Goal: Find specific page/section: Find specific page/section

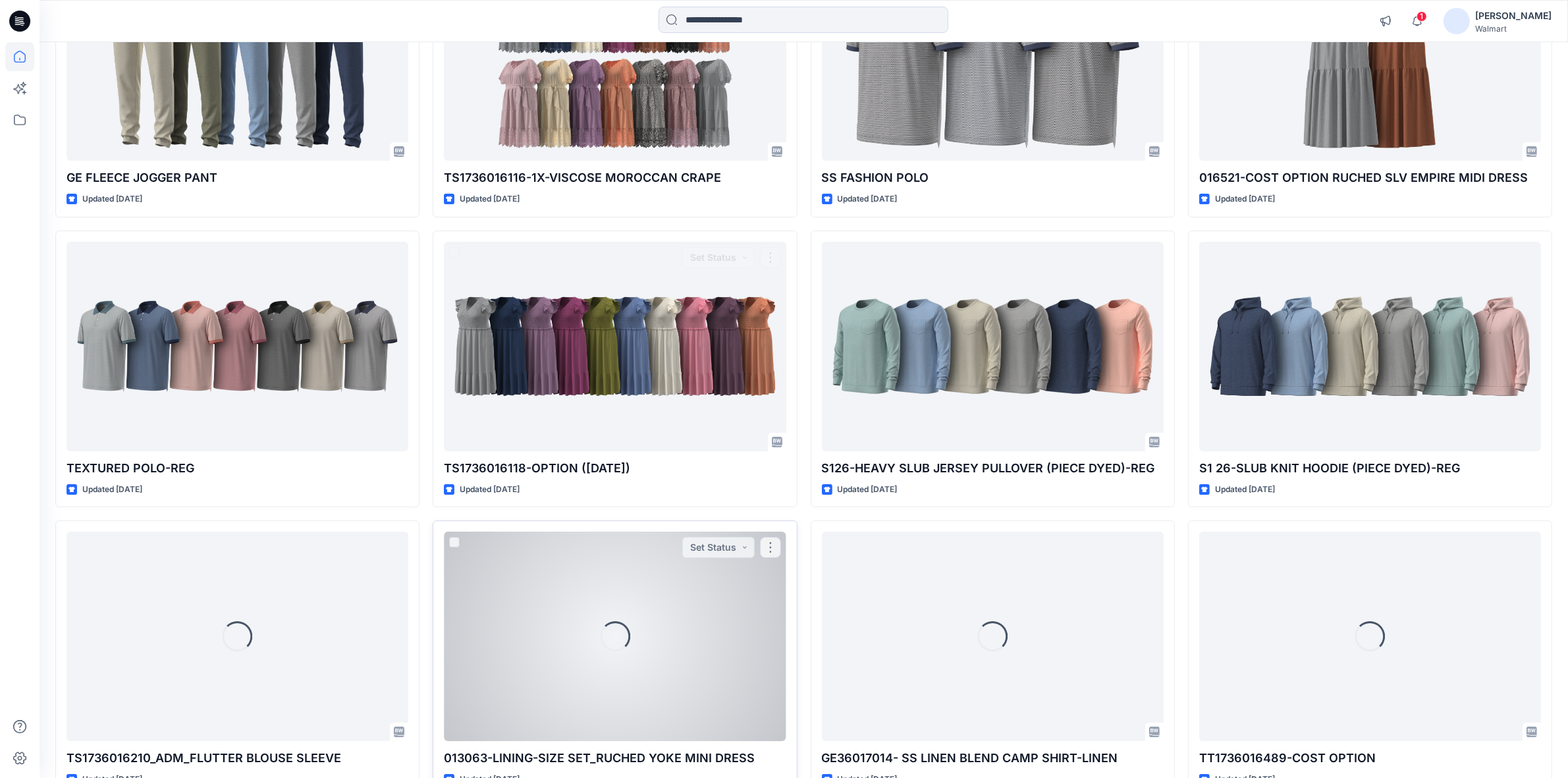
scroll to position [11980, 0]
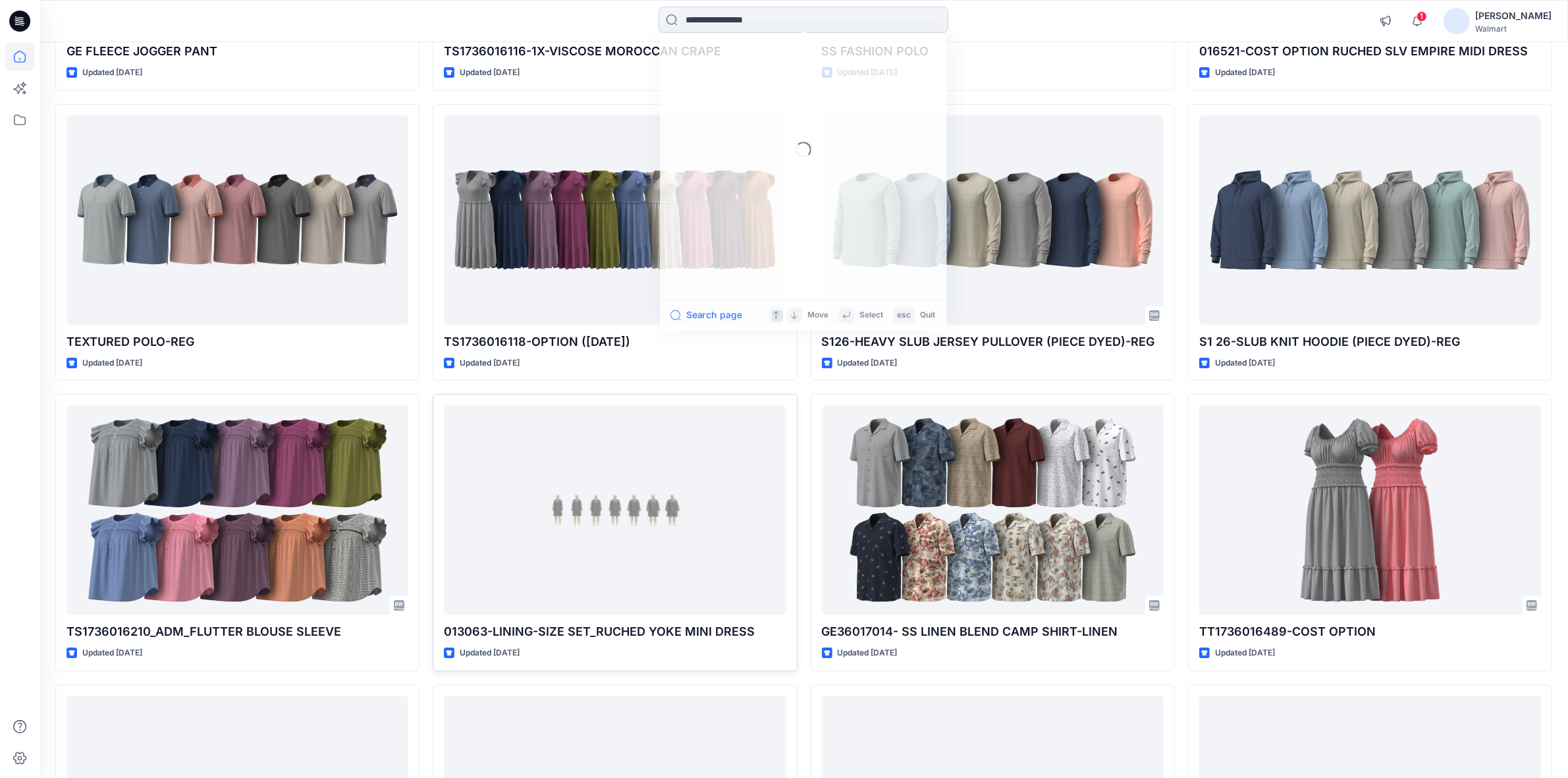
click at [717, 13] on input at bounding box center [803, 20] width 289 height 27
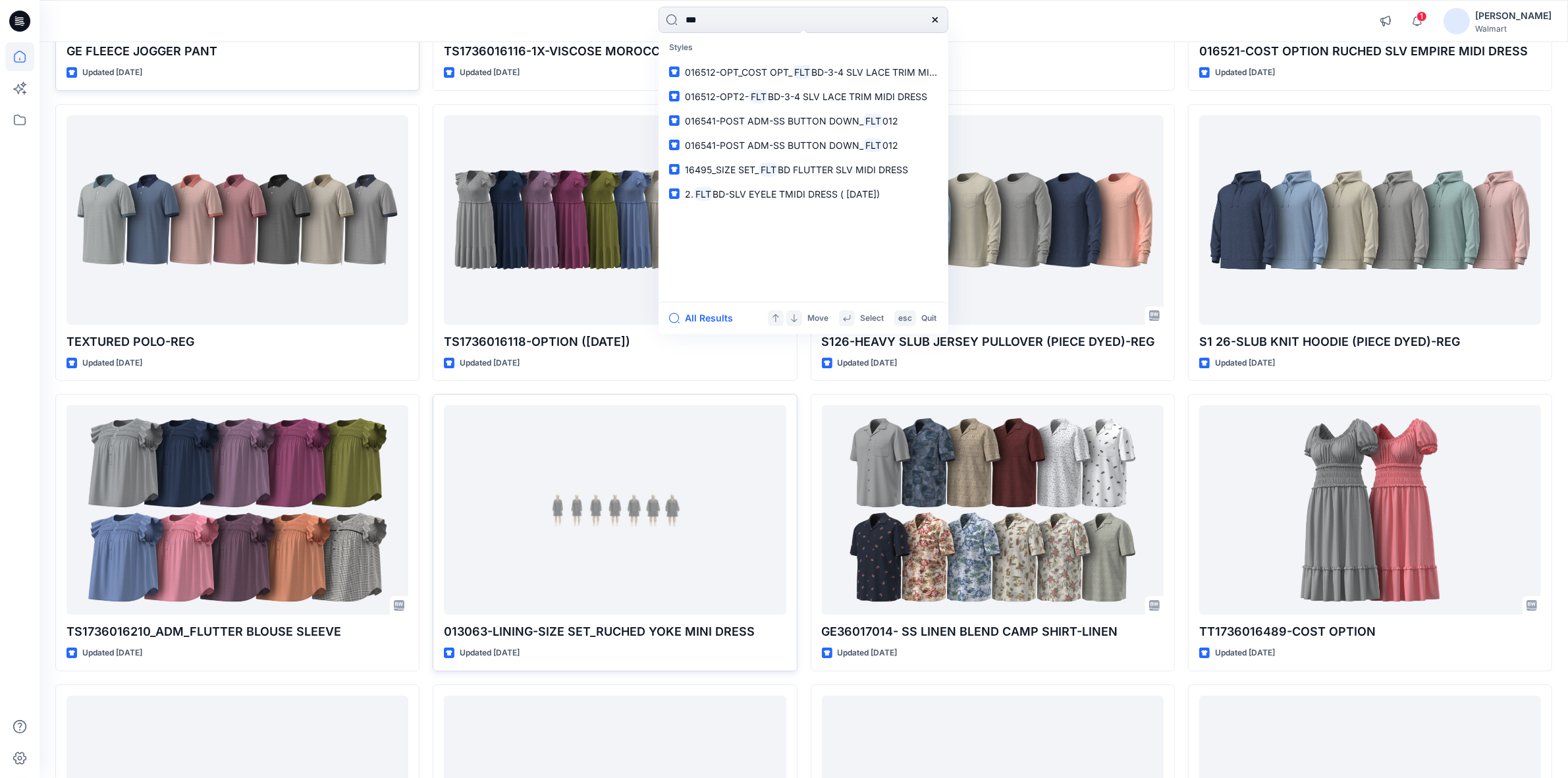
type input "***"
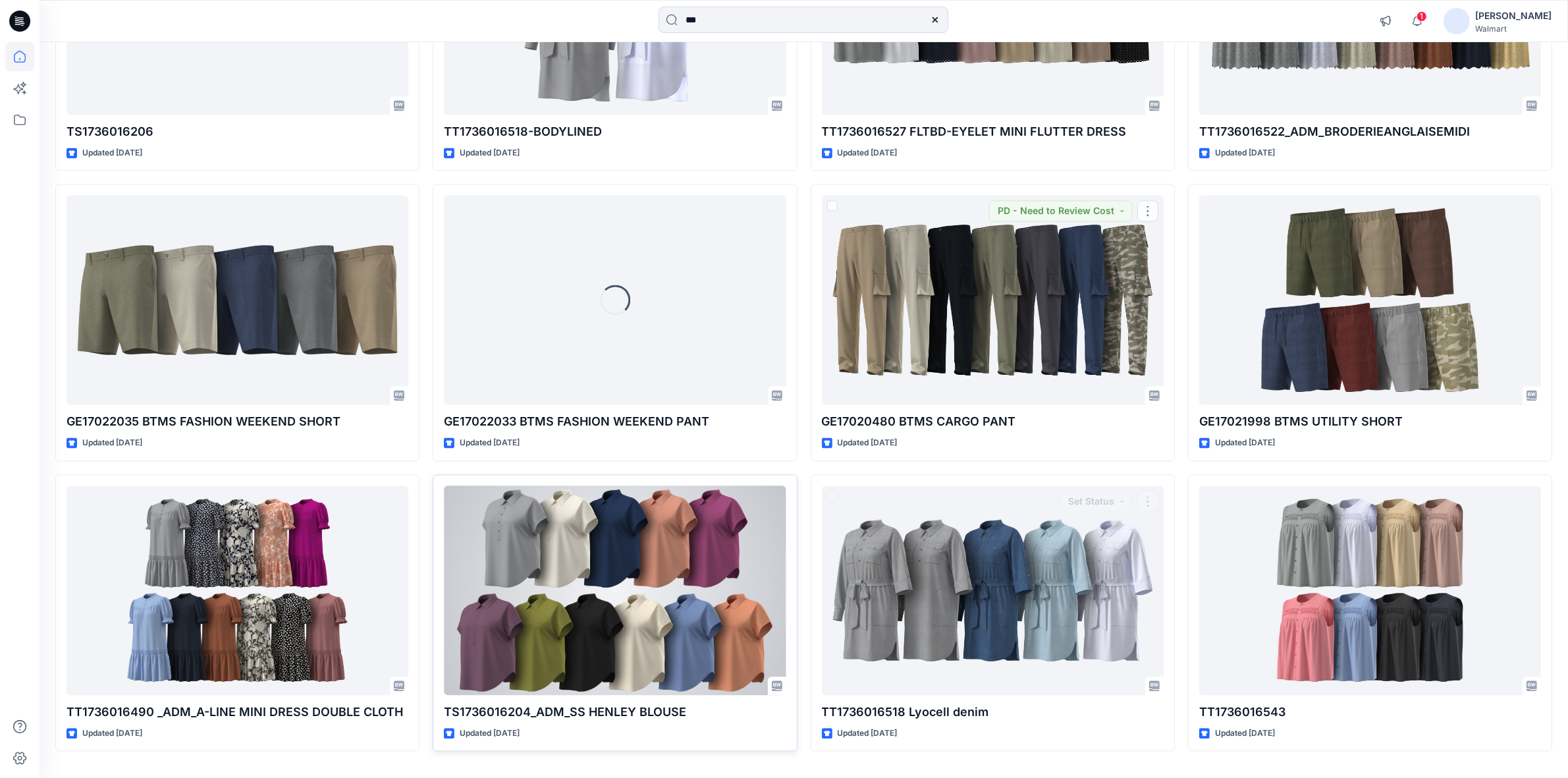
scroll to position [16006, 0]
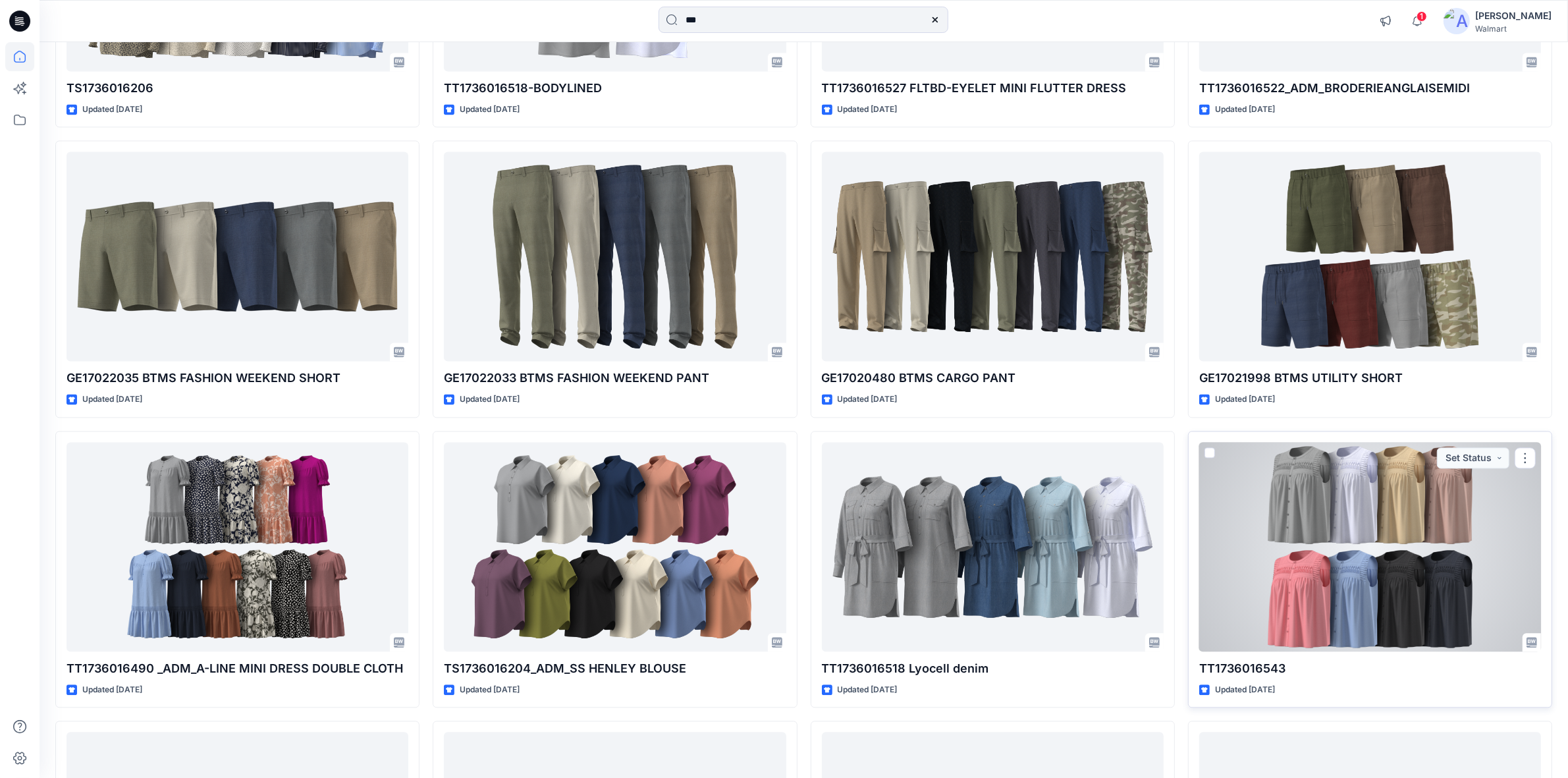
click at [1306, 496] on div at bounding box center [1370, 547] width 342 height 210
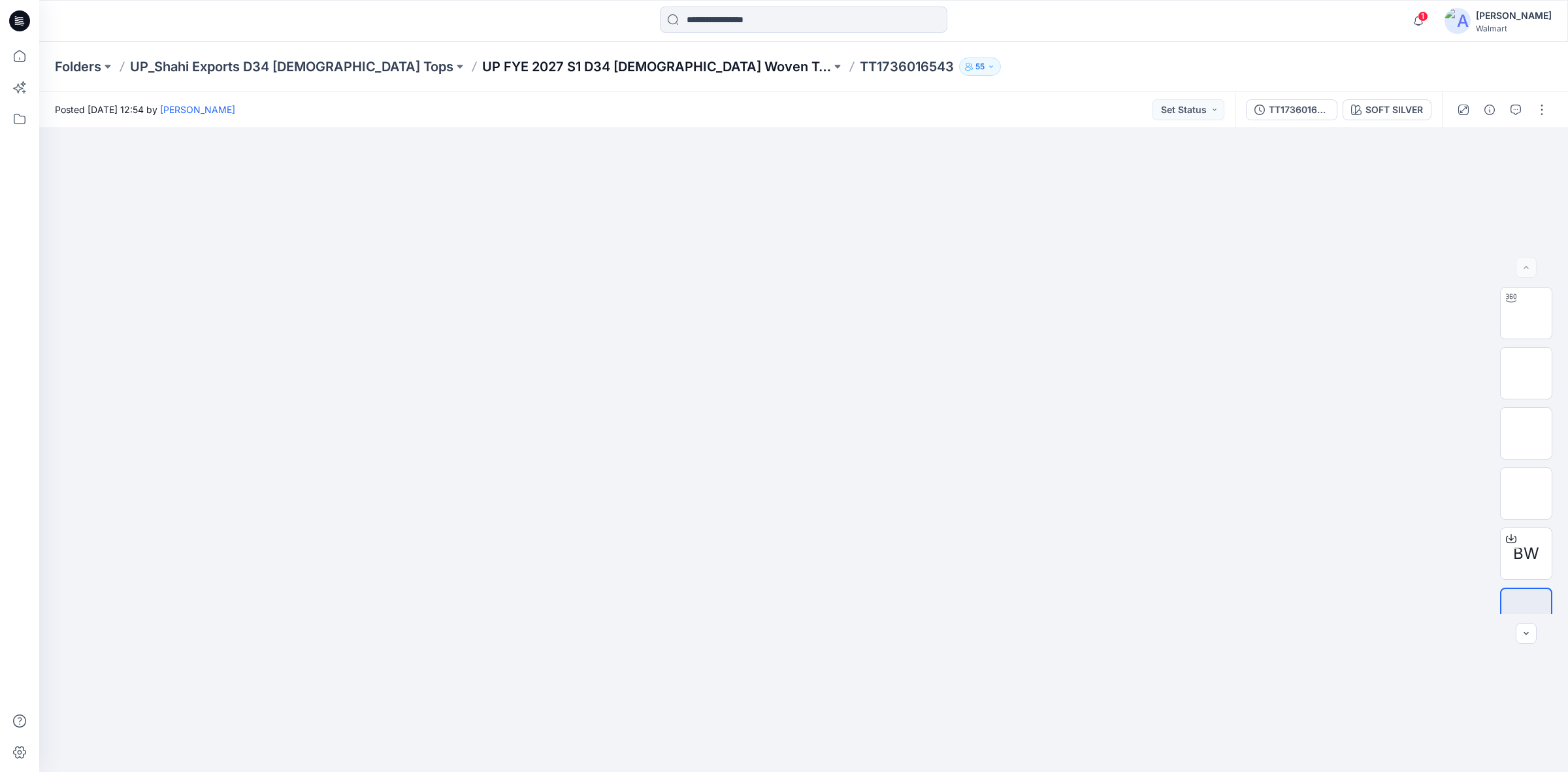
click at [556, 66] on p "UP FYE 2027 S1 D34 [DEMOGRAPHIC_DATA] Woven Tops" at bounding box center [657, 67] width 349 height 18
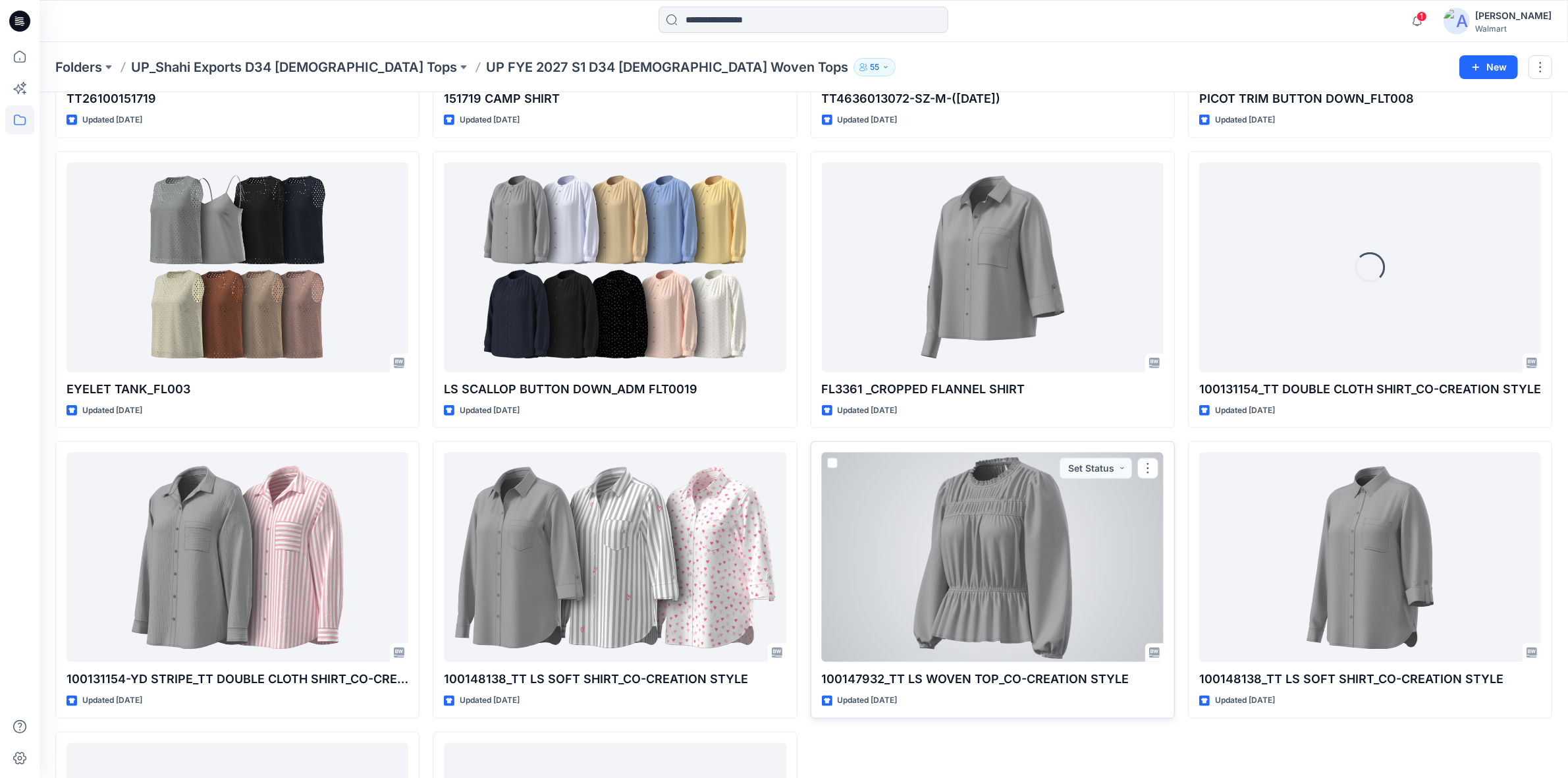
scroll to position [1326, 0]
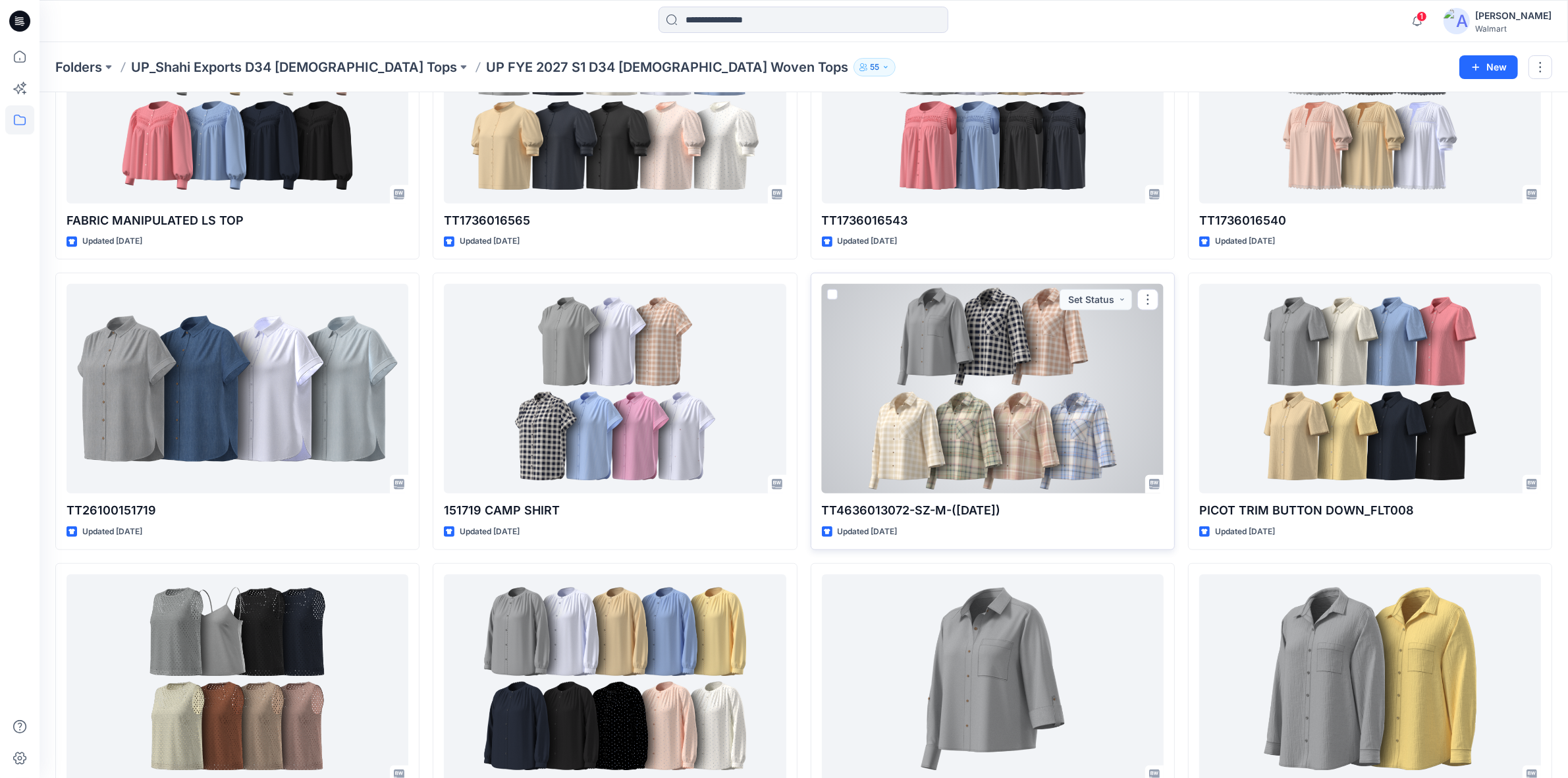
click at [956, 362] on div at bounding box center [993, 388] width 342 height 210
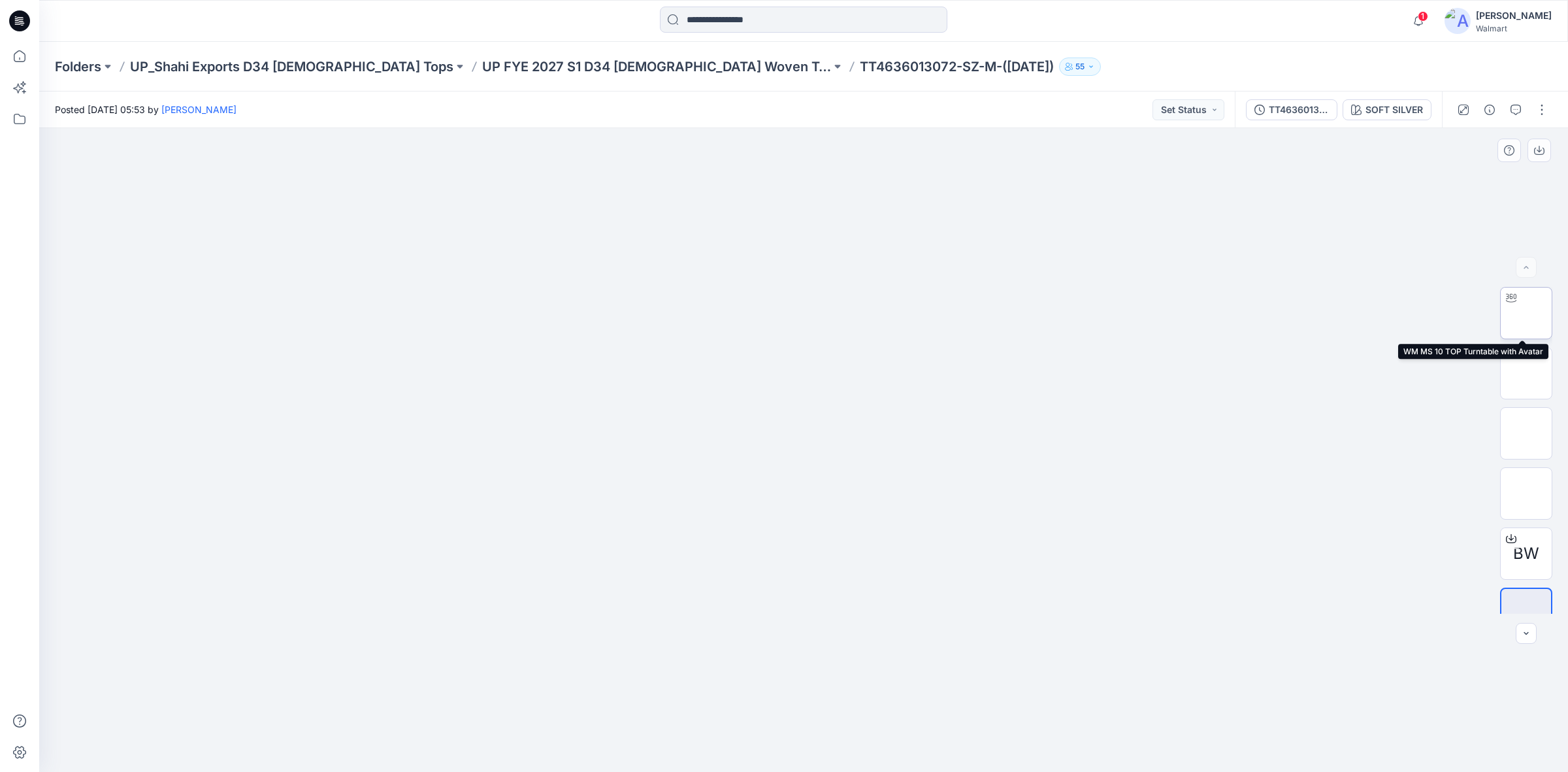
click at [1526, 313] on img at bounding box center [1526, 313] width 0 height 0
